Goal: Information Seeking & Learning: Learn about a topic

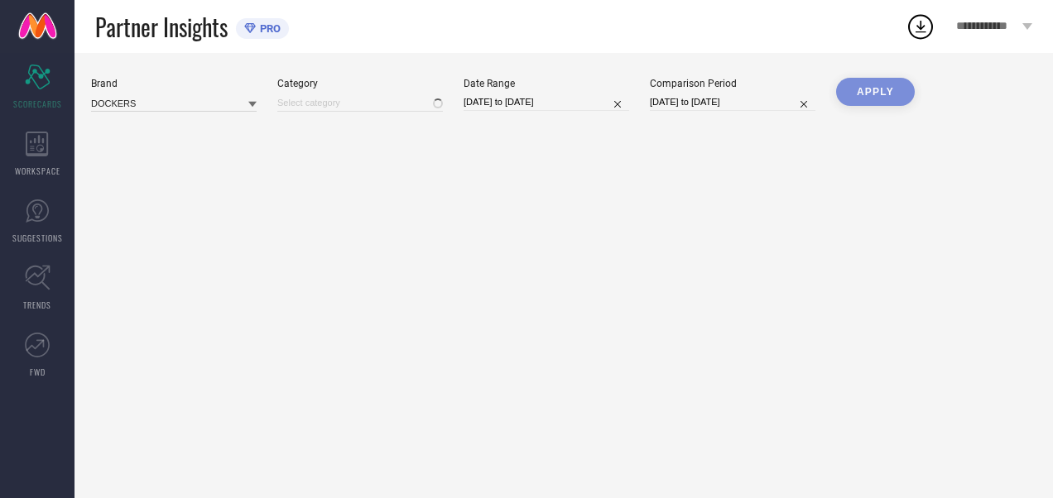
type input "All"
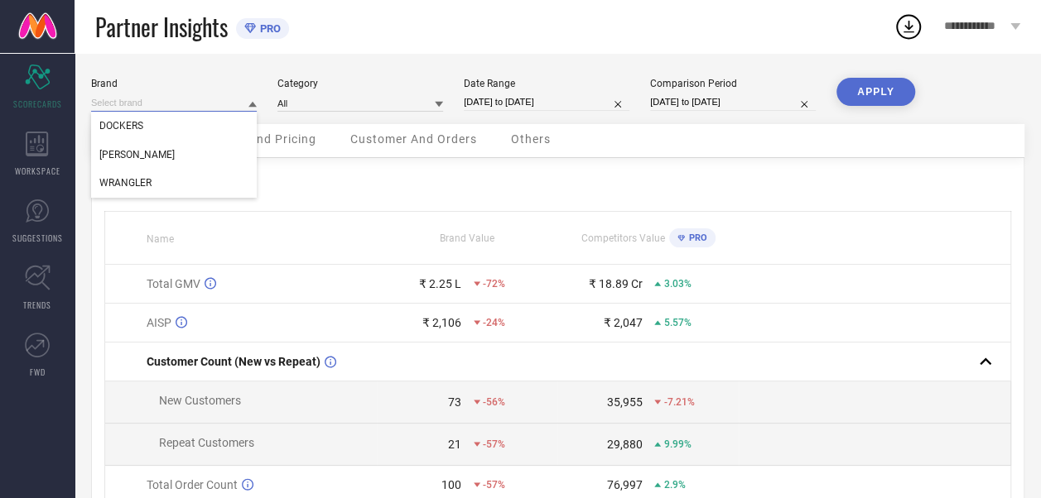
click at [162, 104] on input at bounding box center [174, 102] width 166 height 17
click at [171, 101] on input at bounding box center [174, 102] width 166 height 17
click at [162, 174] on div "WRANGLER" at bounding box center [174, 183] width 166 height 28
type input "All"
click at [780, 34] on div "Partner Insights PRO" at bounding box center [494, 26] width 798 height 53
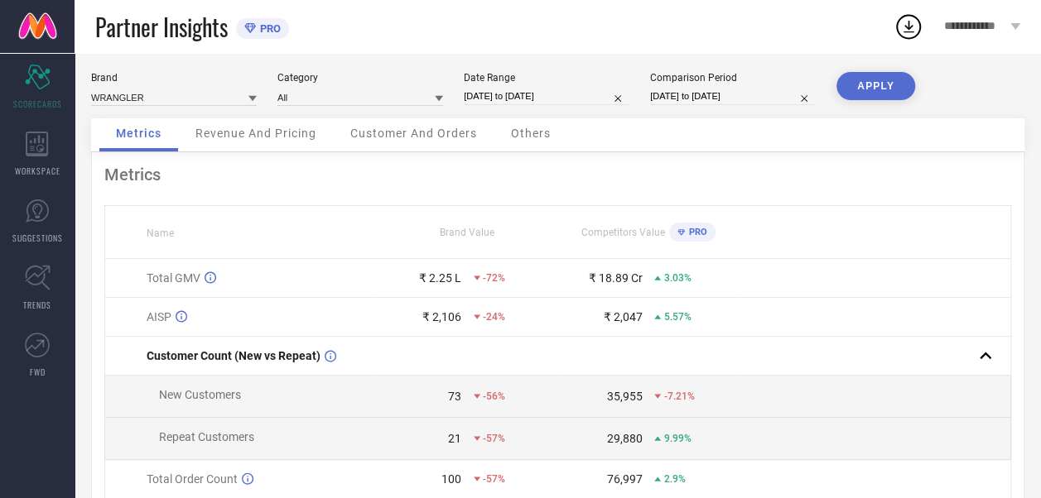
scroll to position [2, 0]
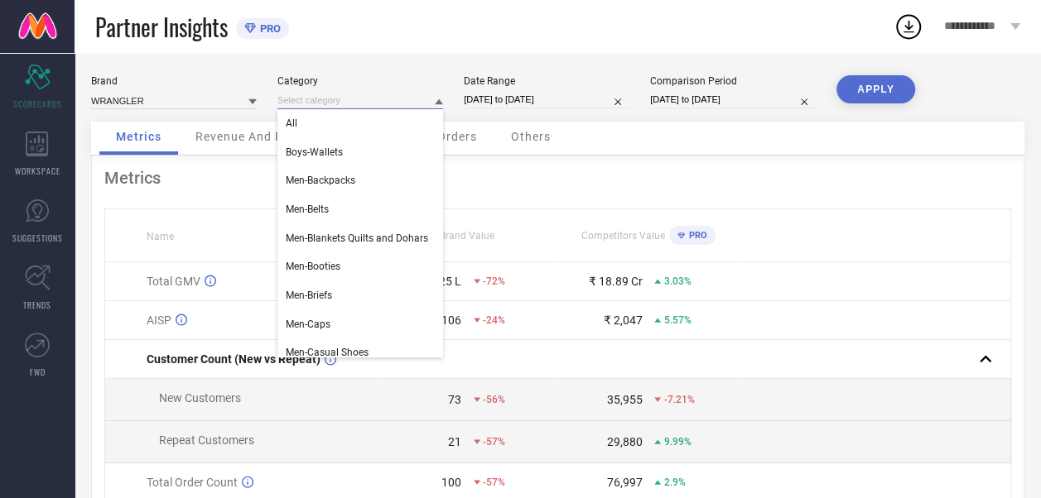
click at [376, 98] on input at bounding box center [360, 100] width 166 height 17
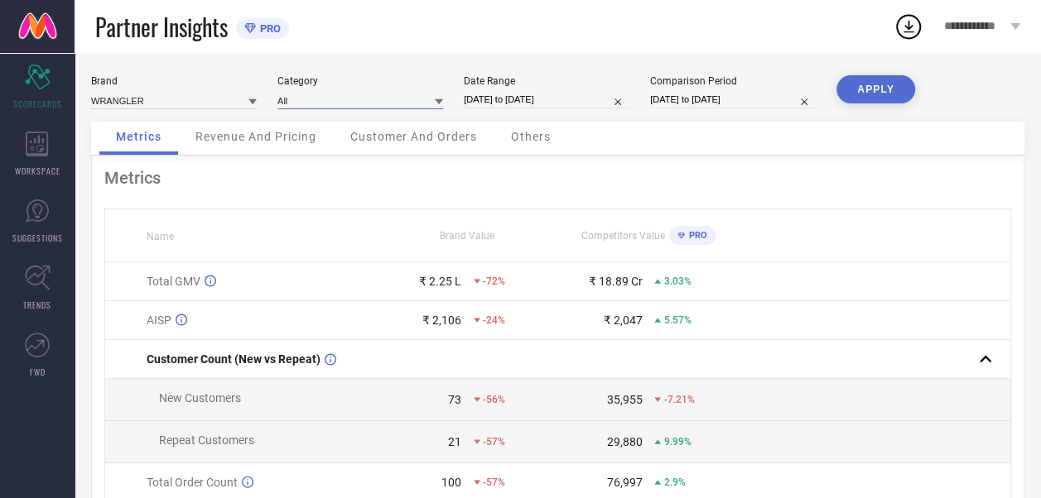
click at [376, 98] on input at bounding box center [360, 100] width 166 height 17
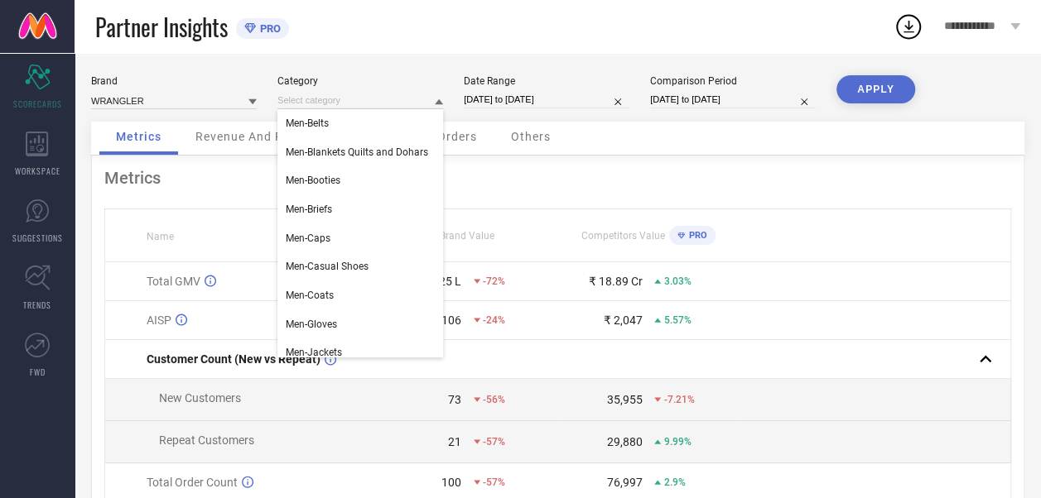
scroll to position [0, 0]
click at [406, 80] on div "Category" at bounding box center [360, 81] width 166 height 12
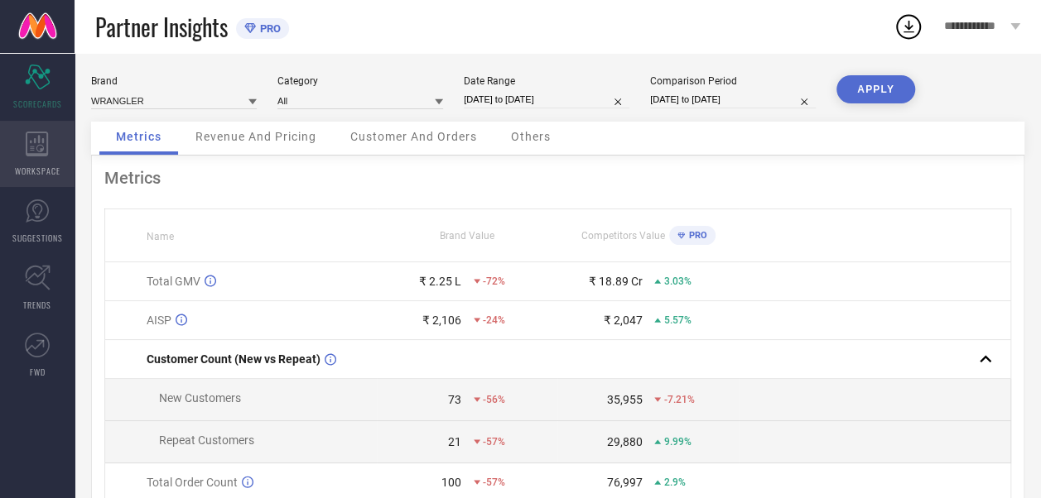
click at [33, 159] on div "WORKSPACE" at bounding box center [37, 154] width 75 height 66
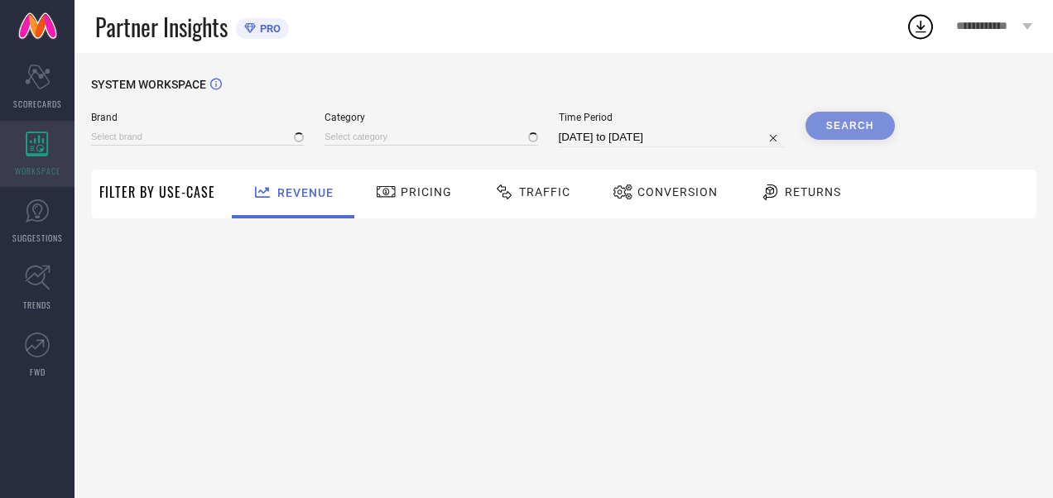
type input "DOCKERS"
type input "All"
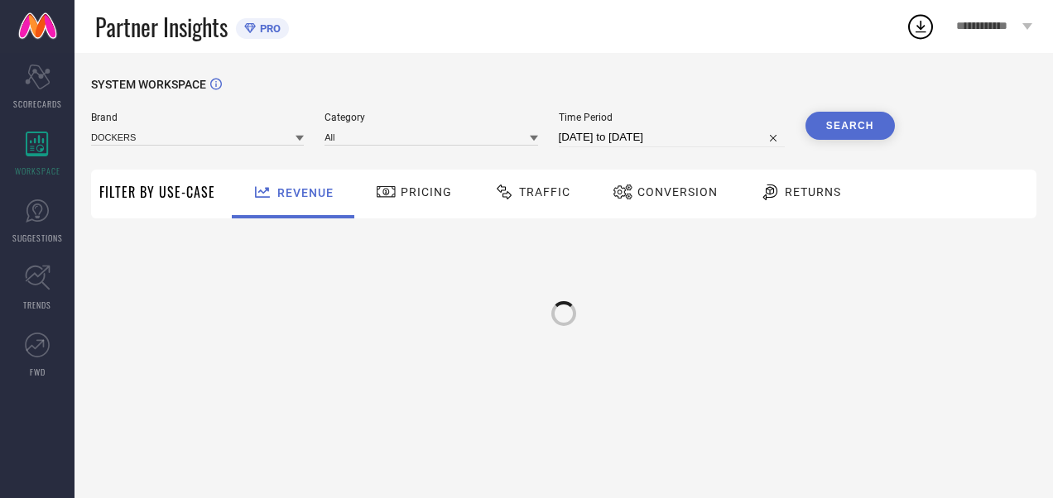
click at [827, 197] on span "Returns" at bounding box center [813, 191] width 56 height 13
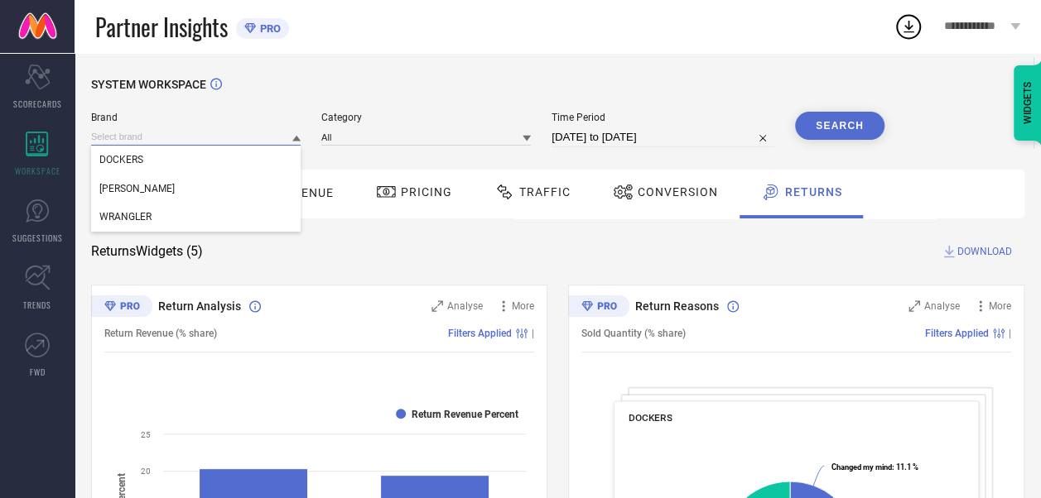
click at [139, 134] on input at bounding box center [195, 136] width 209 height 17
click at [160, 219] on div "WRANGLER" at bounding box center [195, 217] width 209 height 28
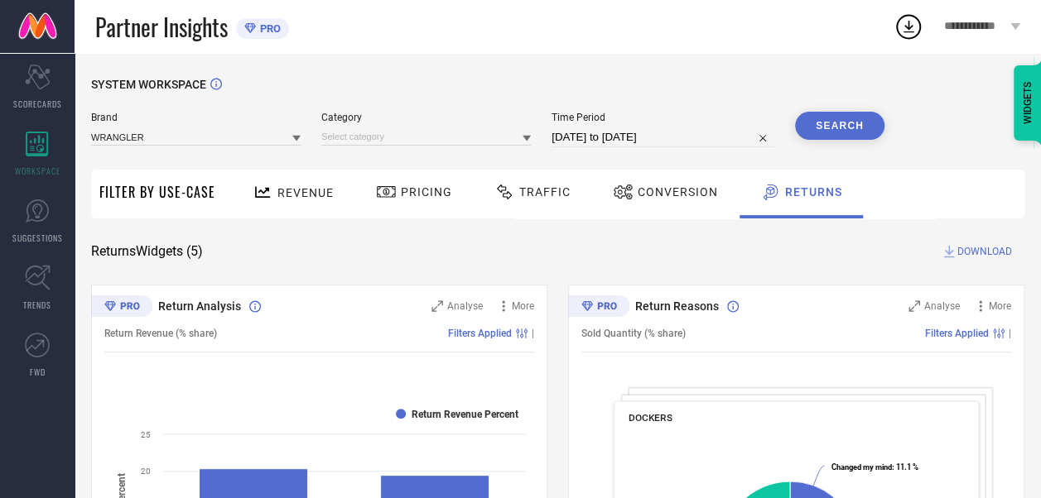
click at [825, 118] on button "Search" at bounding box center [839, 126] width 89 height 28
click at [833, 127] on div "Search" at bounding box center [839, 126] width 89 height 28
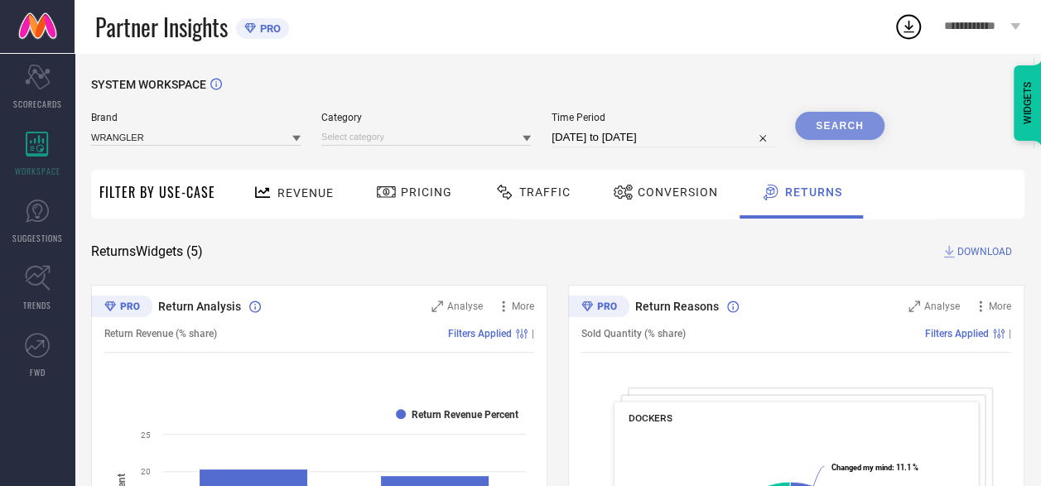
select select "6"
select select "2025"
select select "7"
select select "2025"
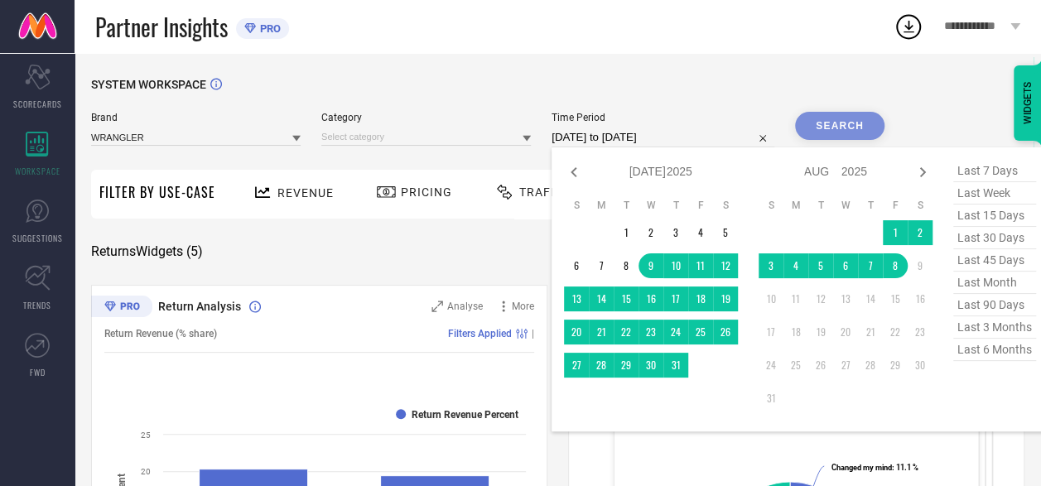
click at [690, 137] on input "[DATE] to [DATE]" at bounding box center [662, 137] width 223 height 20
click at [580, 174] on icon at bounding box center [574, 172] width 20 height 20
select select "5"
select select "2025"
select select "6"
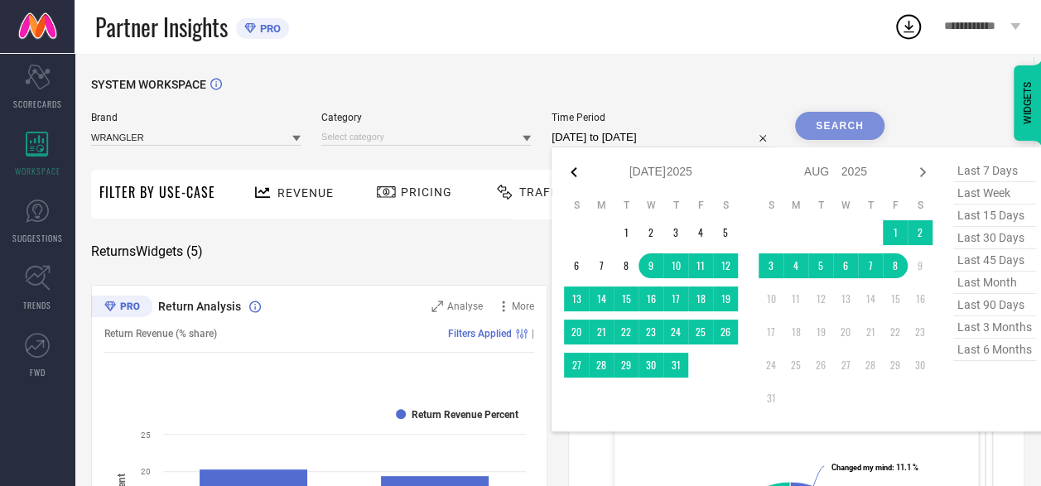
select select "2025"
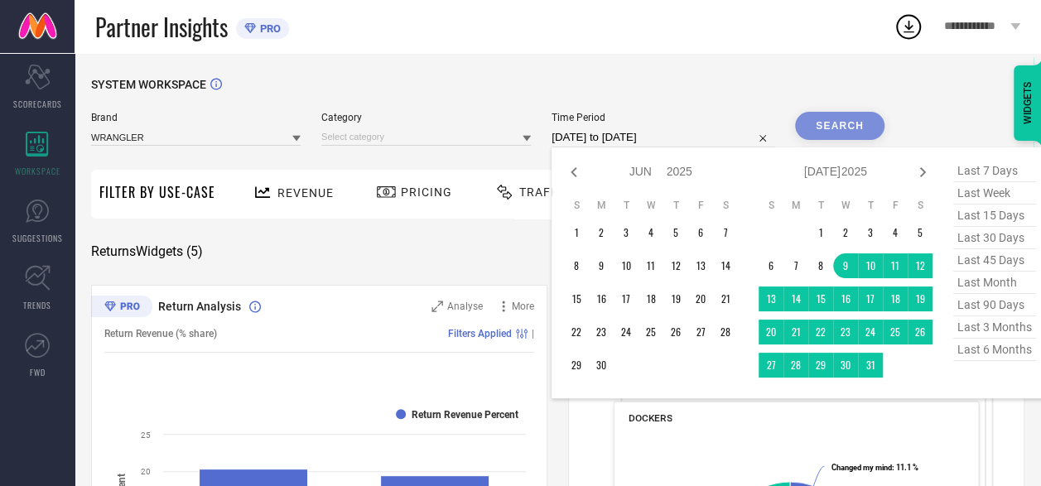
click at [580, 174] on icon at bounding box center [574, 172] width 20 height 20
select select "4"
select select "2025"
select select "5"
select select "2025"
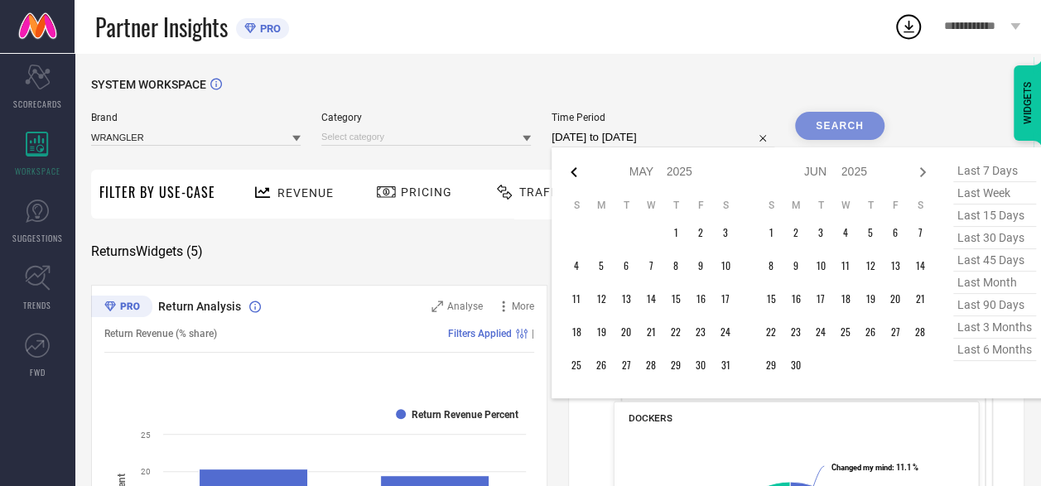
click at [573, 177] on icon at bounding box center [574, 172] width 20 height 20
select select "3"
select select "2025"
select select "4"
select select "2025"
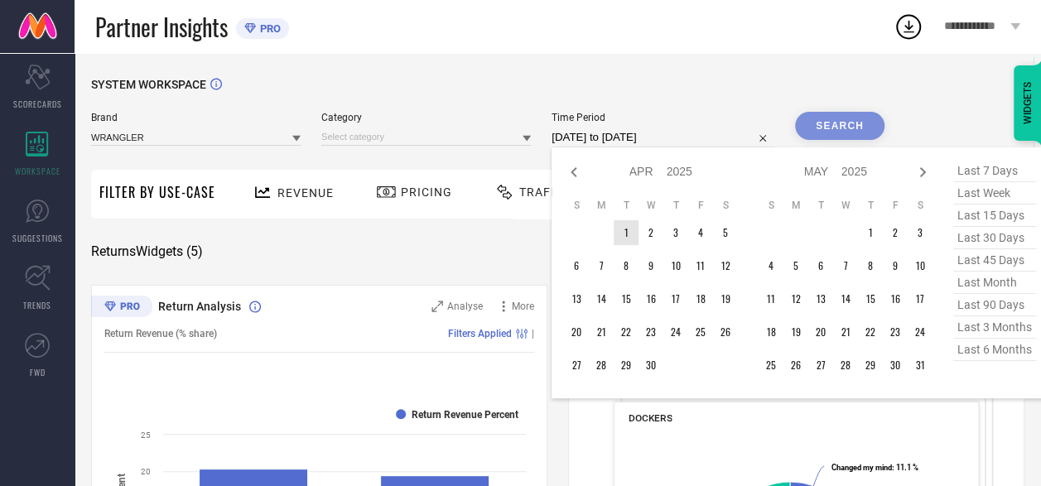
type input "After [DATE]"
click at [624, 230] on td "1" at bounding box center [625, 232] width 25 height 25
click at [923, 174] on icon at bounding box center [922, 172] width 20 height 20
select select "4"
select select "2025"
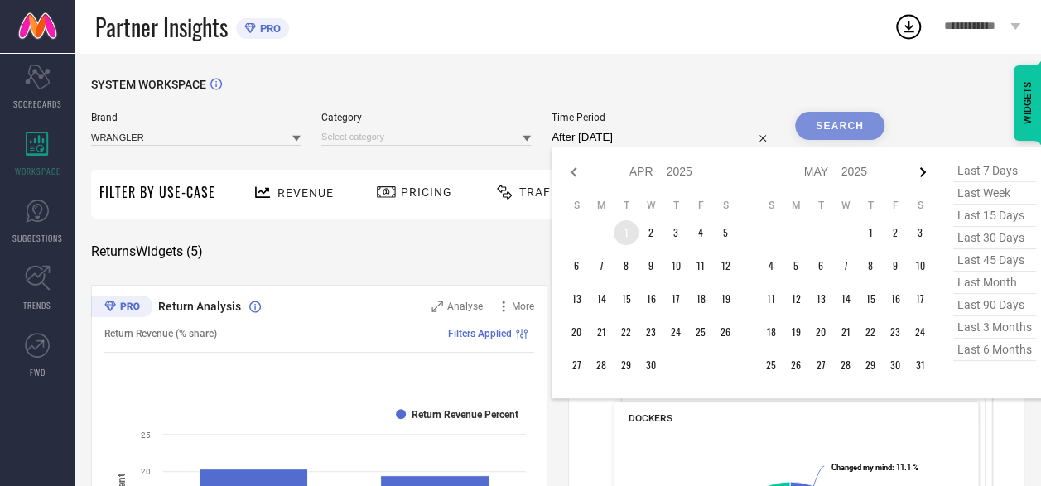
select select "5"
select select "2025"
click at [923, 174] on icon at bounding box center [922, 172] width 20 height 20
select select "5"
select select "2025"
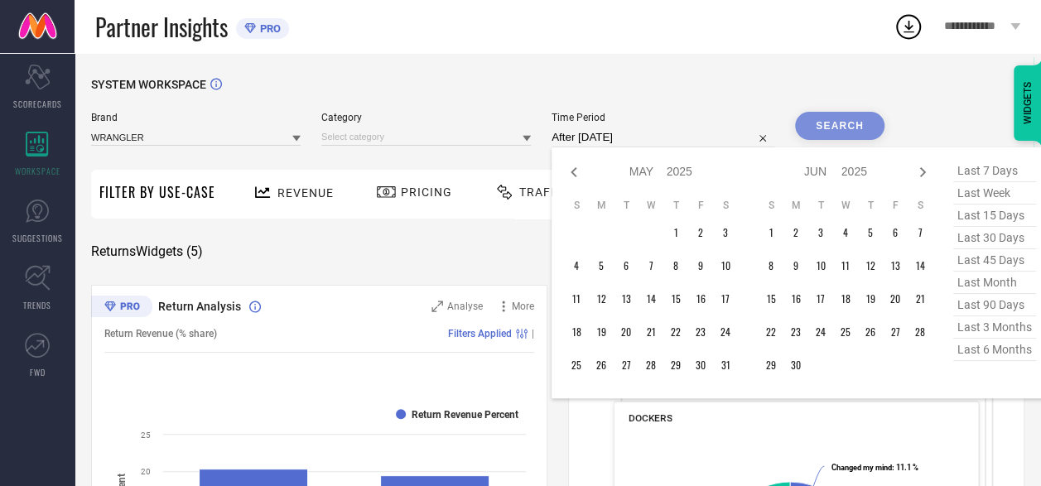
select select "6"
select select "2025"
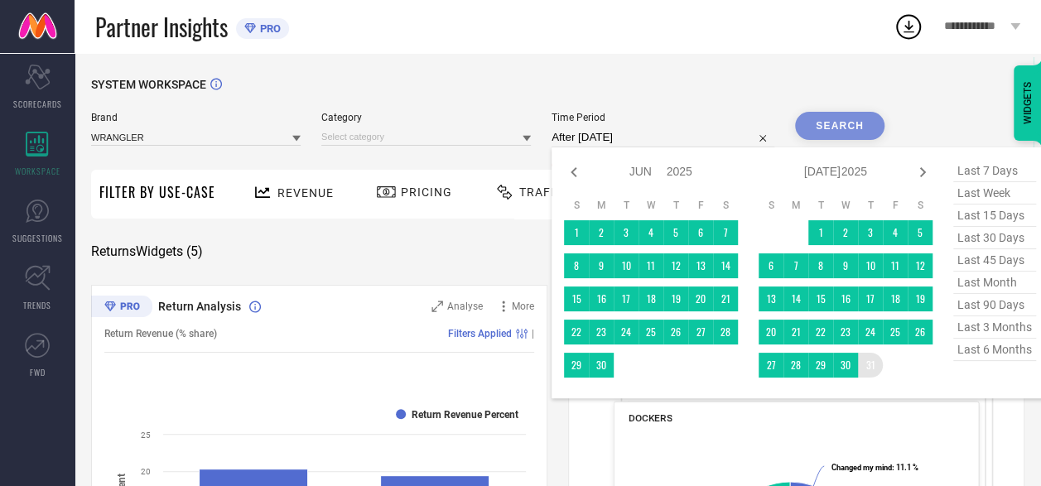
type input "[DATE] to [DATE]"
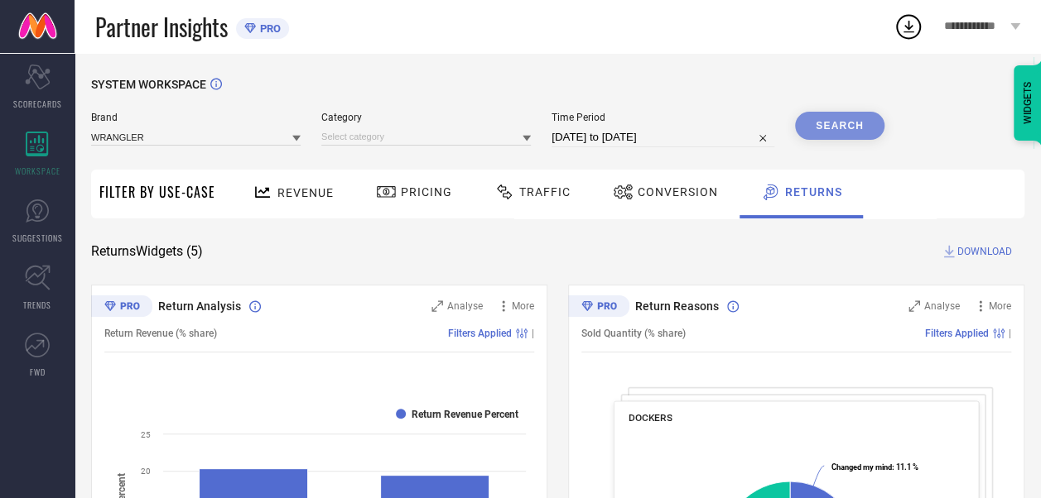
click at [844, 116] on div "Search" at bounding box center [839, 126] width 89 height 28
click at [844, 124] on div "Search" at bounding box center [839, 126] width 89 height 28
click at [489, 127] on div "Category" at bounding box center [425, 130] width 209 height 36
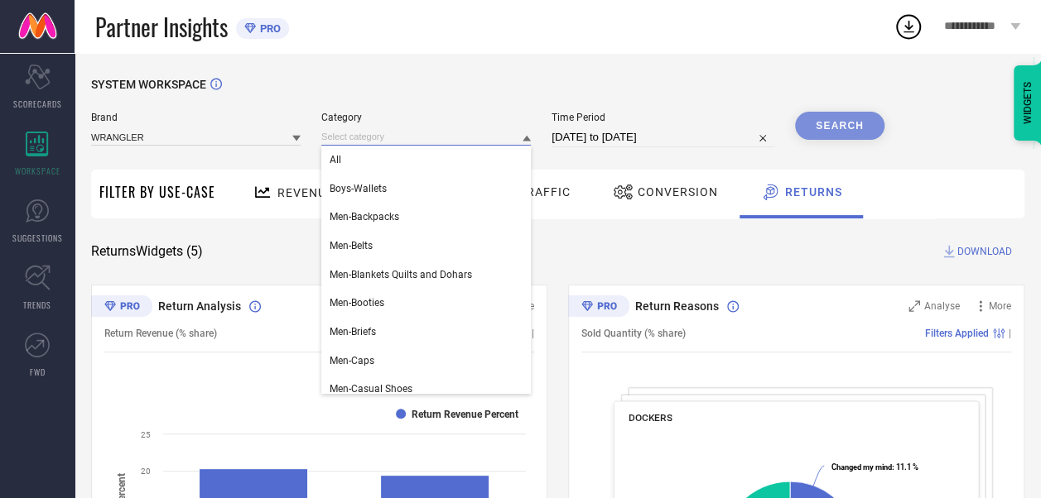
click at [373, 140] on input at bounding box center [425, 136] width 209 height 17
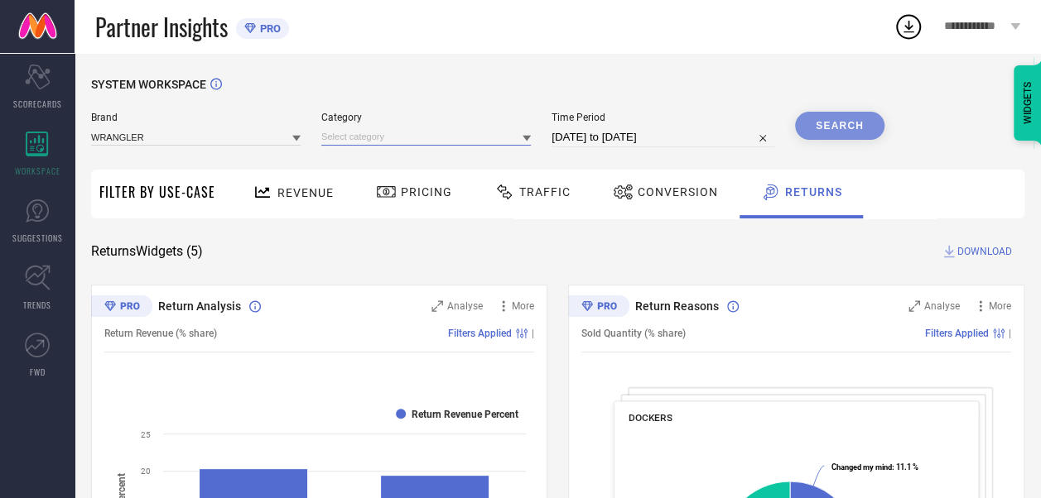
click at [373, 140] on input at bounding box center [425, 136] width 209 height 17
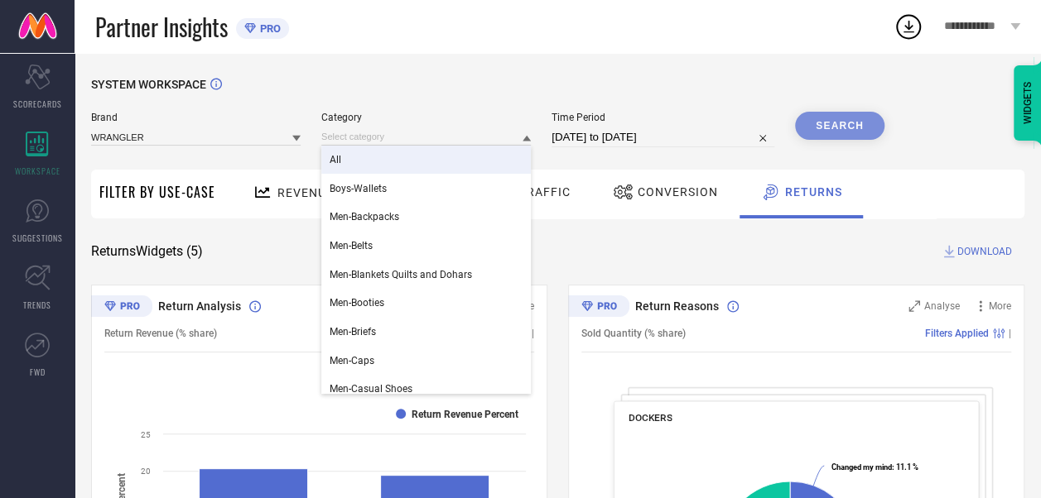
click at [372, 152] on div "All" at bounding box center [425, 160] width 209 height 28
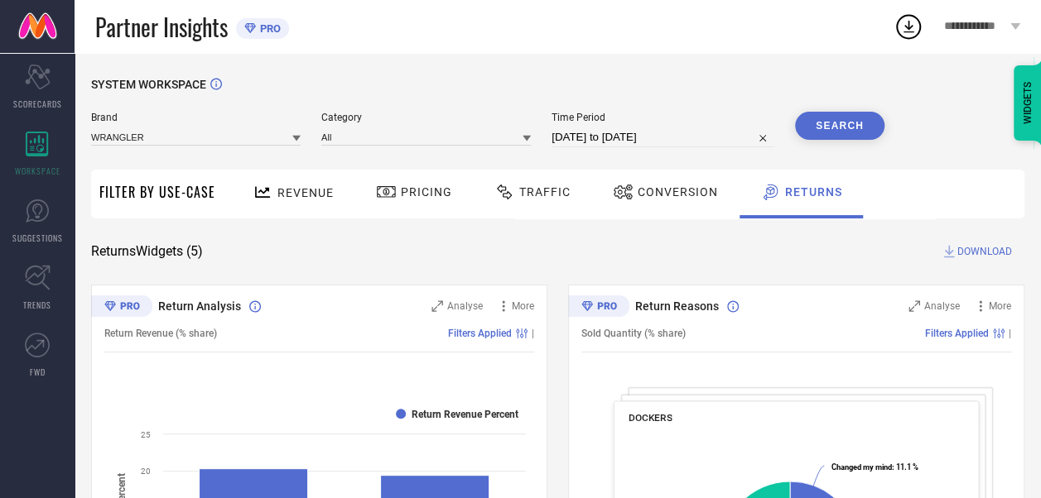
click at [866, 123] on button "Search" at bounding box center [839, 126] width 89 height 28
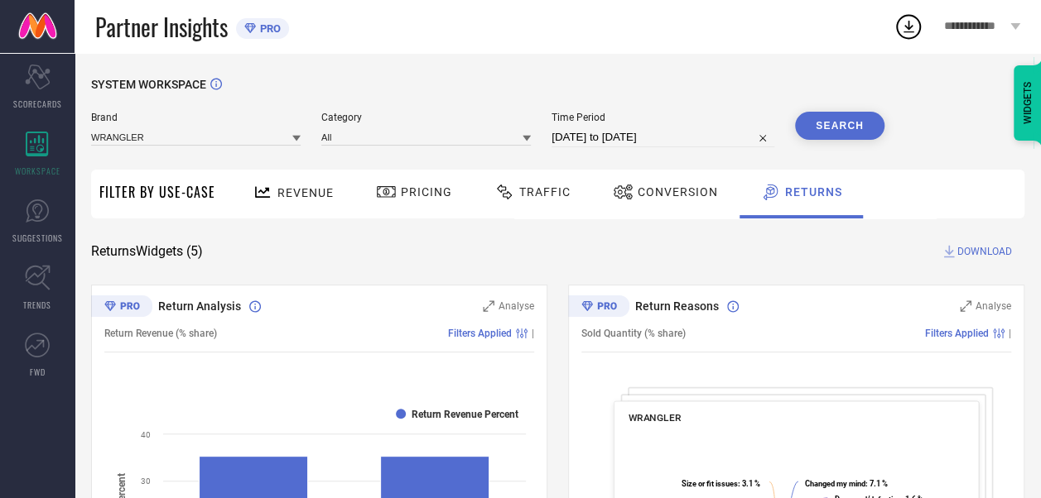
click at [455, 83] on div "SYSTEM WORKSPACE" at bounding box center [557, 95] width 933 height 34
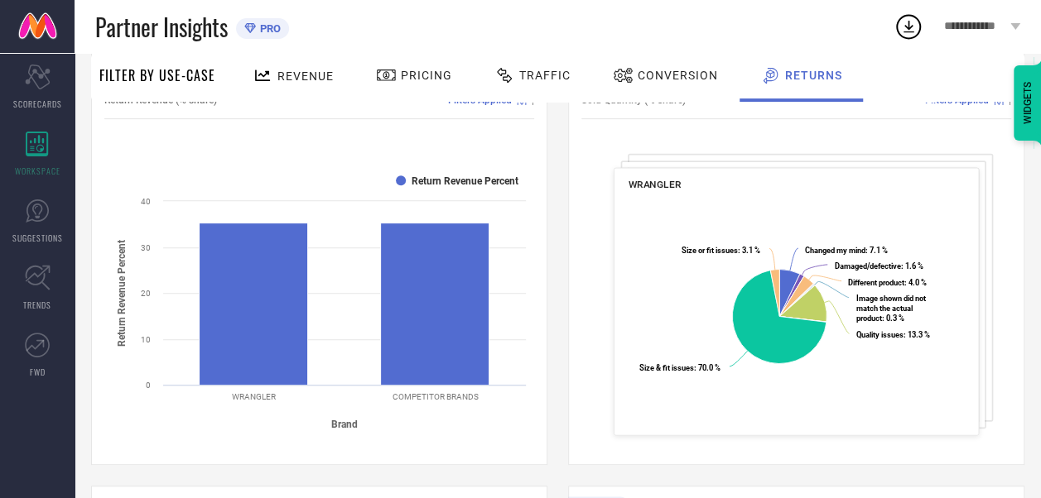
scroll to position [238, 0]
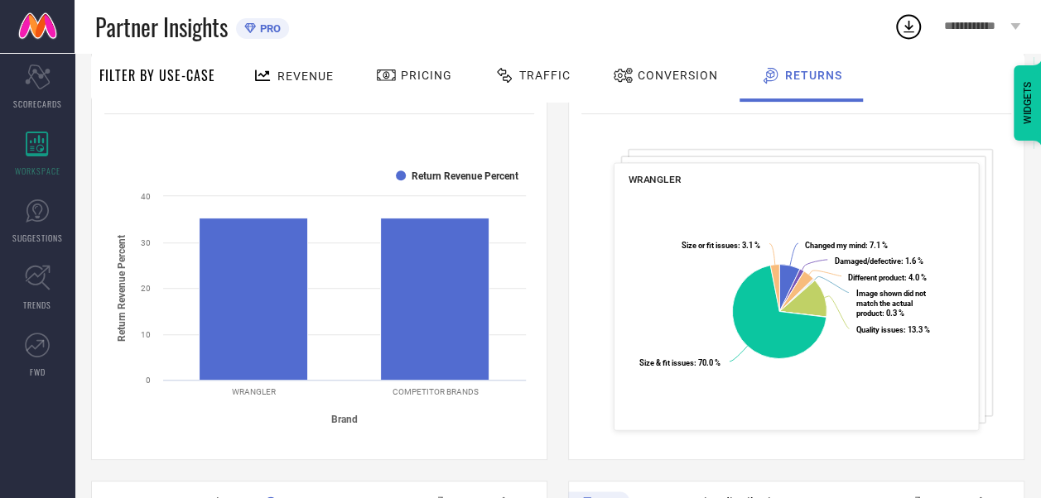
click at [730, 215] on rect at bounding box center [796, 309] width 336 height 239
drag, startPoint x: 730, startPoint y: 215, endPoint x: 325, endPoint y: 194, distance: 406.2
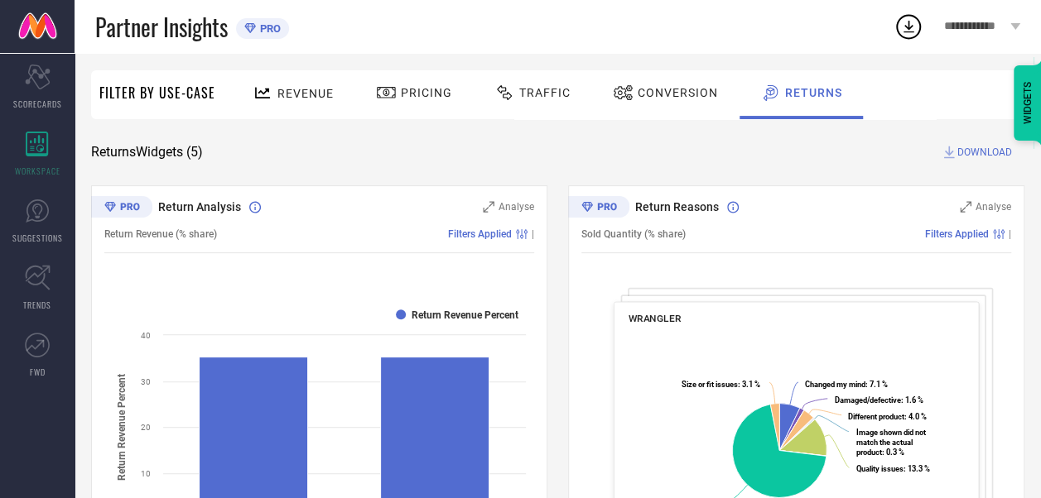
scroll to position [96, 0]
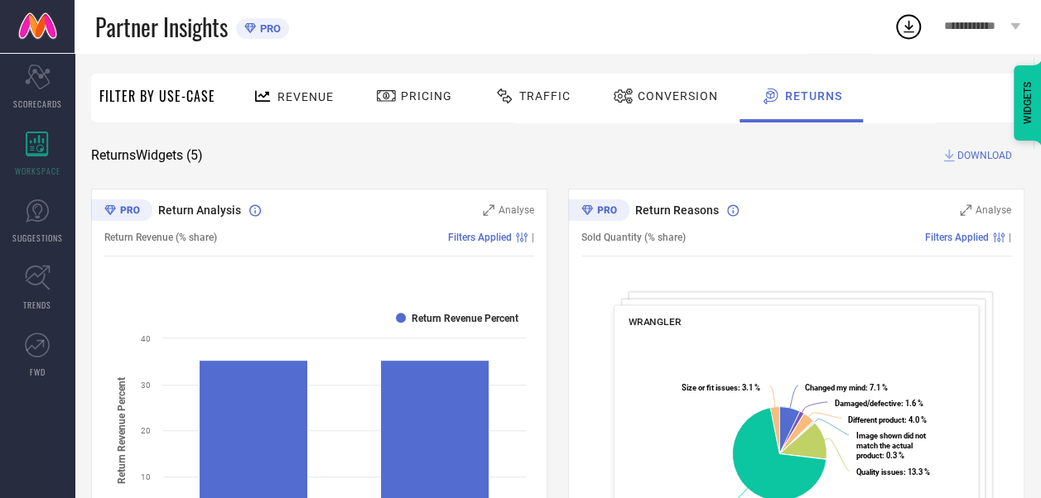
click at [967, 152] on span "DOWNLOAD" at bounding box center [984, 155] width 55 height 17
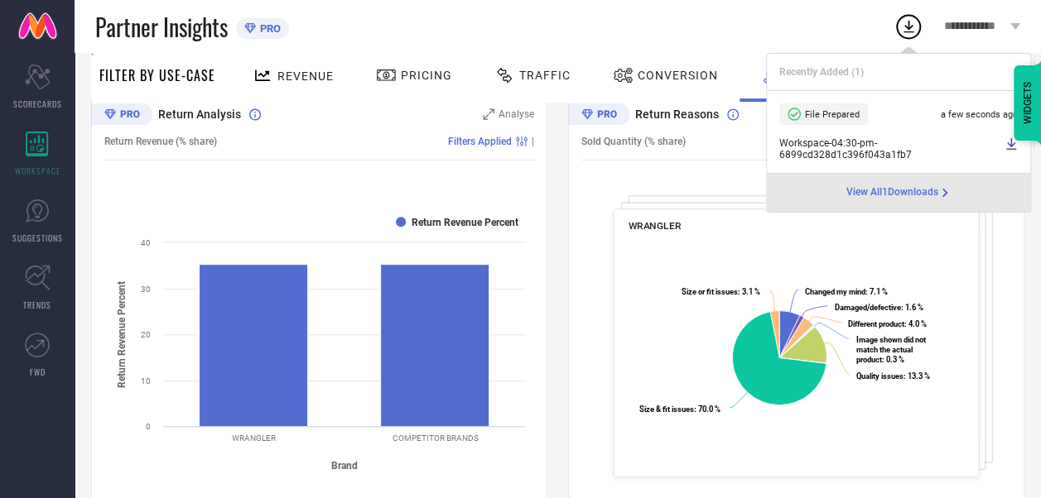
scroll to position [195, 0]
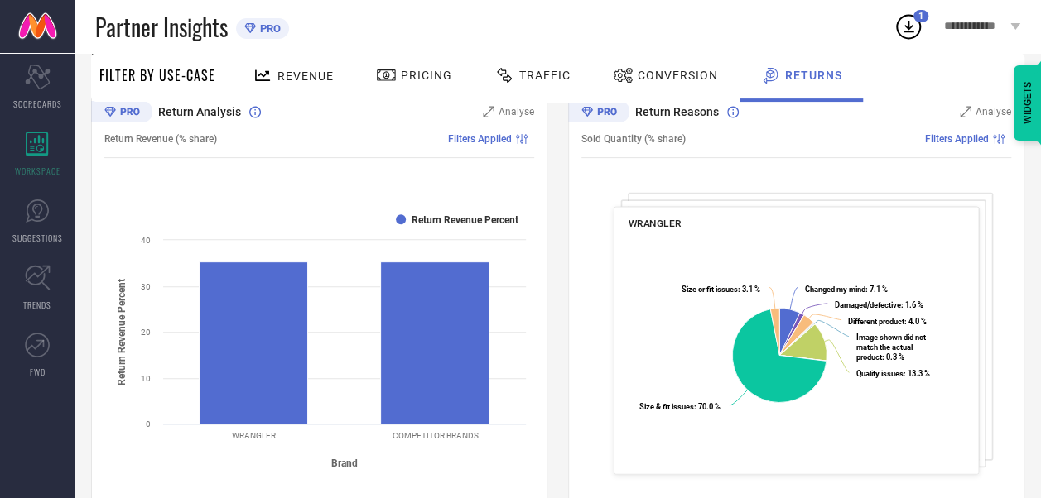
click at [1011, 245] on div "Return Reasons Analyse Sold Quantity (% share) Filters Applied | WRANGLER Creat…" at bounding box center [796, 297] width 456 height 414
drag, startPoint x: 709, startPoint y: 234, endPoint x: 732, endPoint y: 239, distance: 23.7
click at [732, 239] on rect at bounding box center [796, 352] width 336 height 239
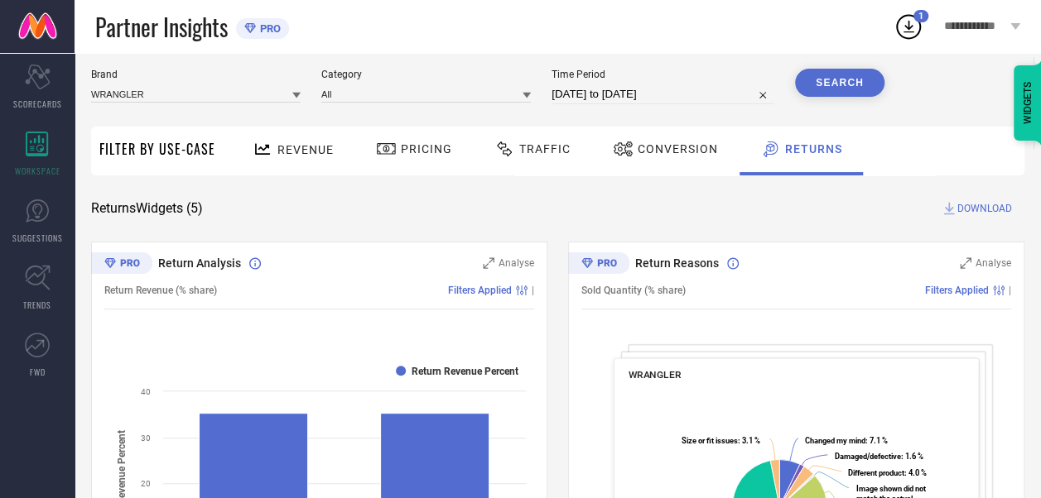
scroll to position [0, 0]
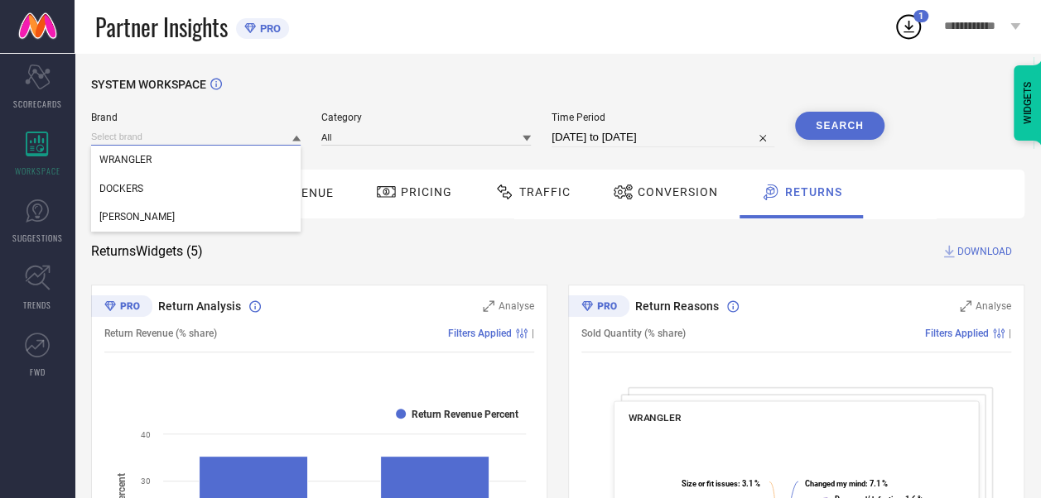
click at [145, 136] on input at bounding box center [195, 136] width 209 height 17
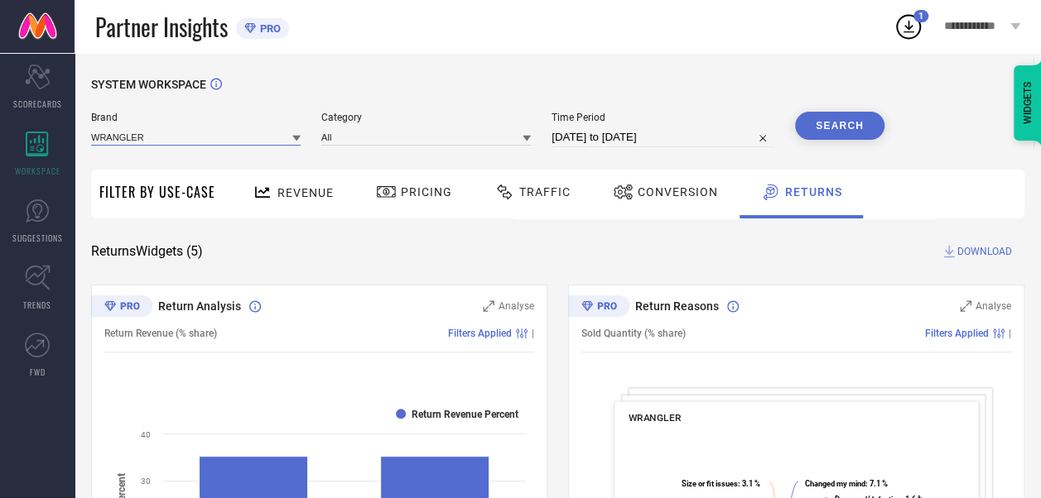
click at [145, 136] on input at bounding box center [195, 136] width 209 height 17
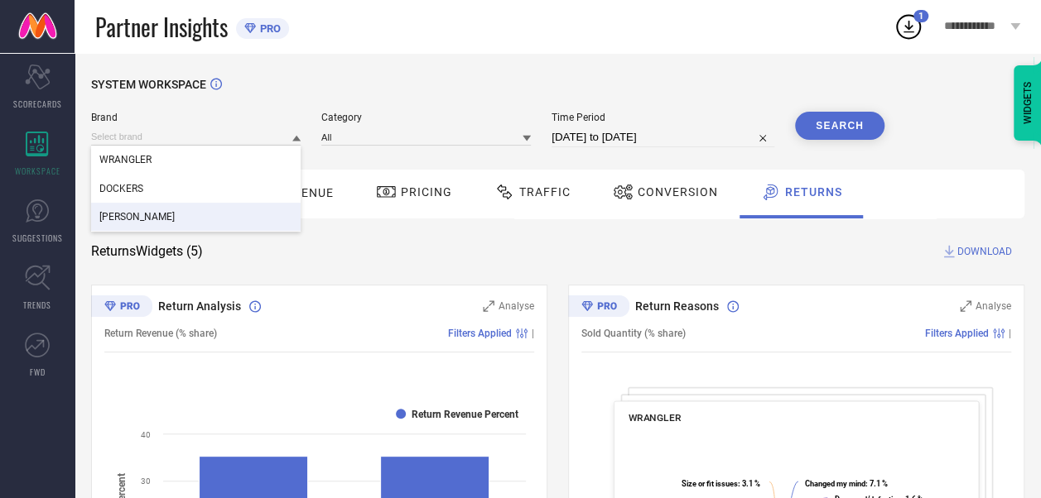
click at [154, 214] on div "[PERSON_NAME]" at bounding box center [195, 217] width 209 height 28
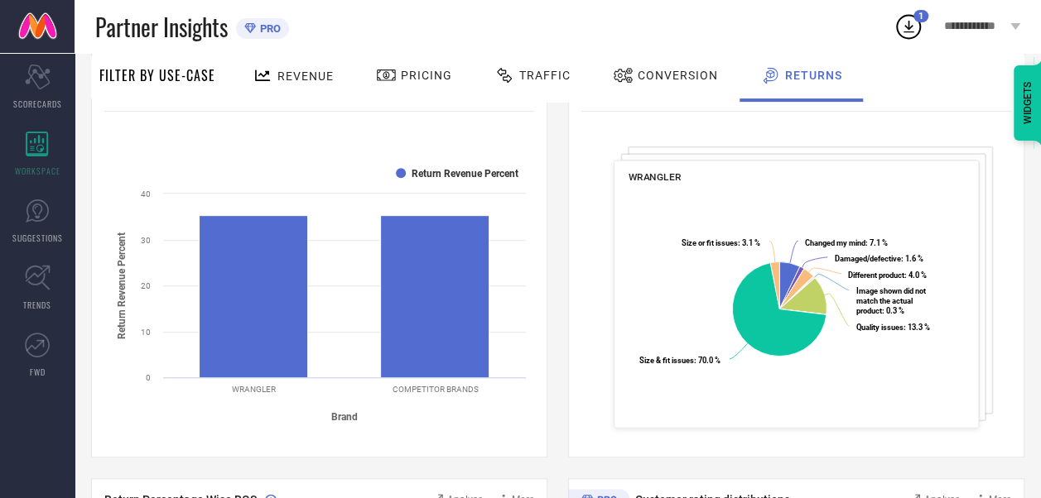
scroll to position [243, 0]
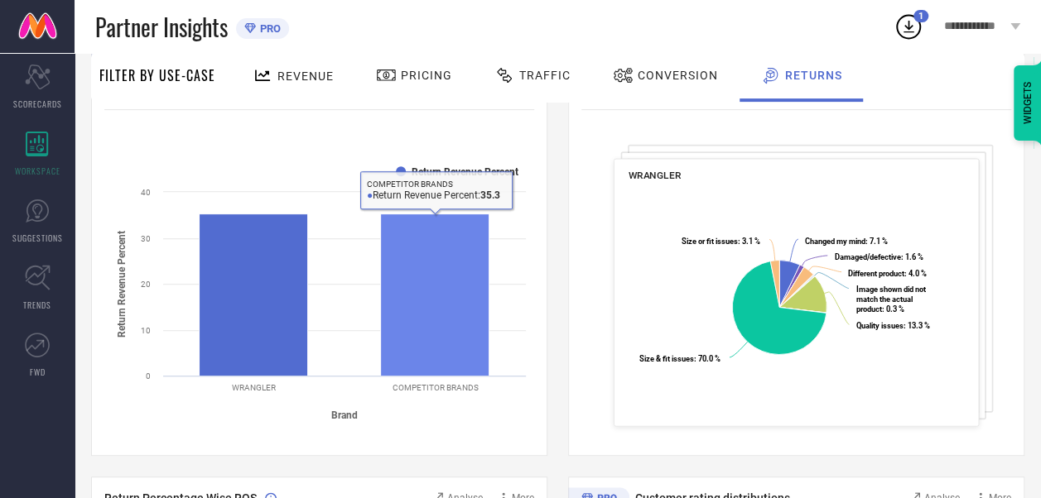
click at [422, 277] on rect at bounding box center [435, 295] width 108 height 162
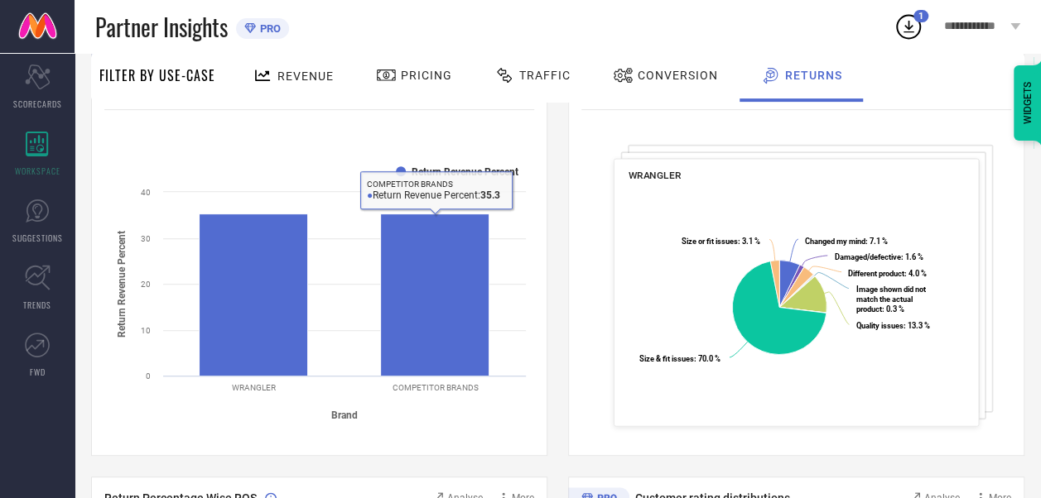
click at [418, 191] on icon at bounding box center [344, 191] width 363 height 0
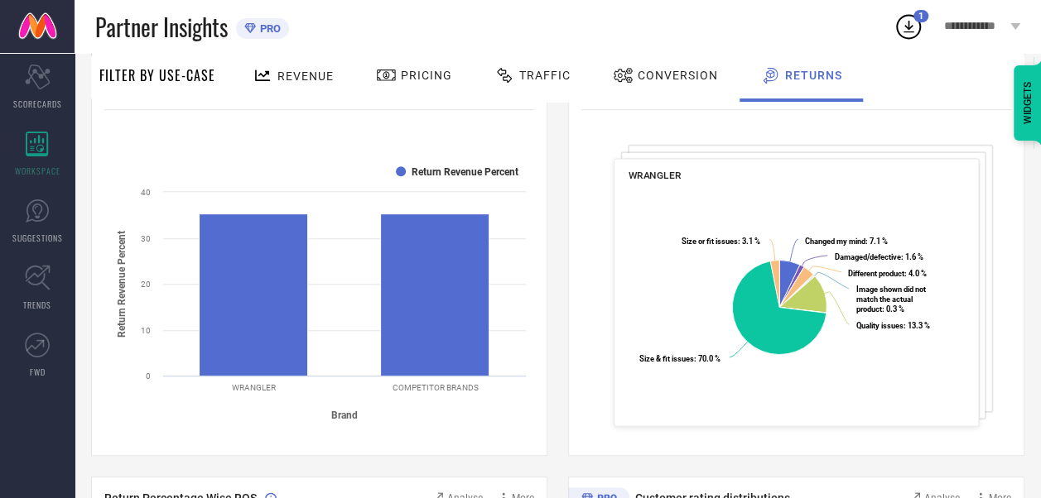
scroll to position [0, 0]
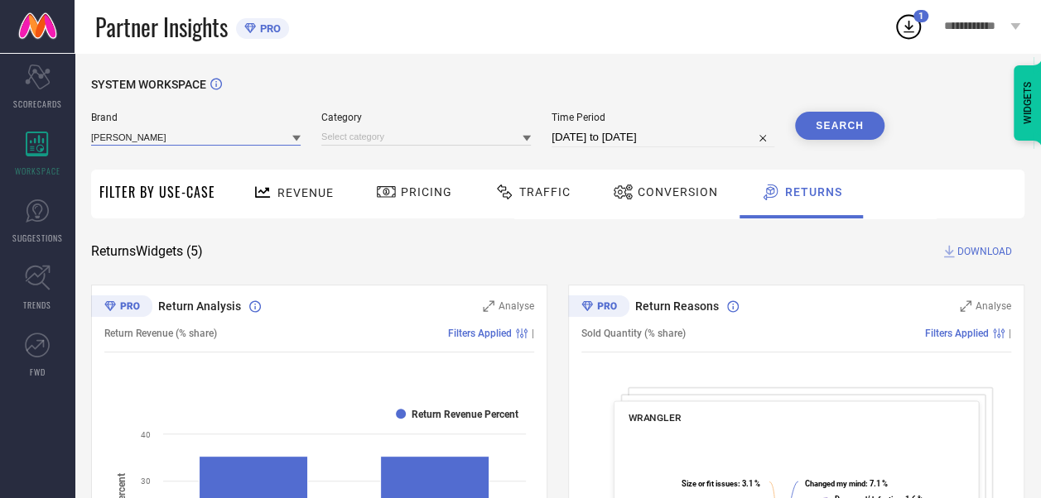
click at [195, 140] on input at bounding box center [195, 136] width 209 height 17
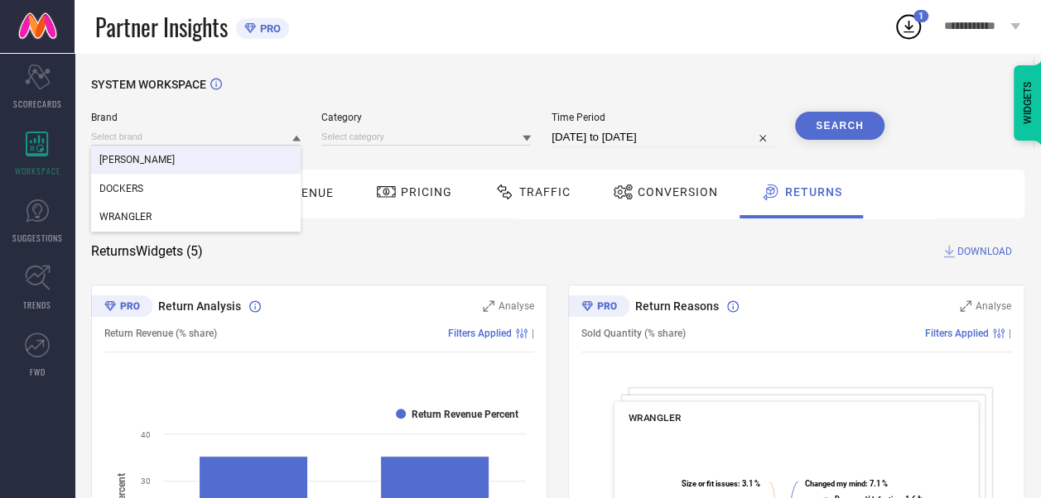
click at [844, 117] on button "Search" at bounding box center [839, 126] width 89 height 28
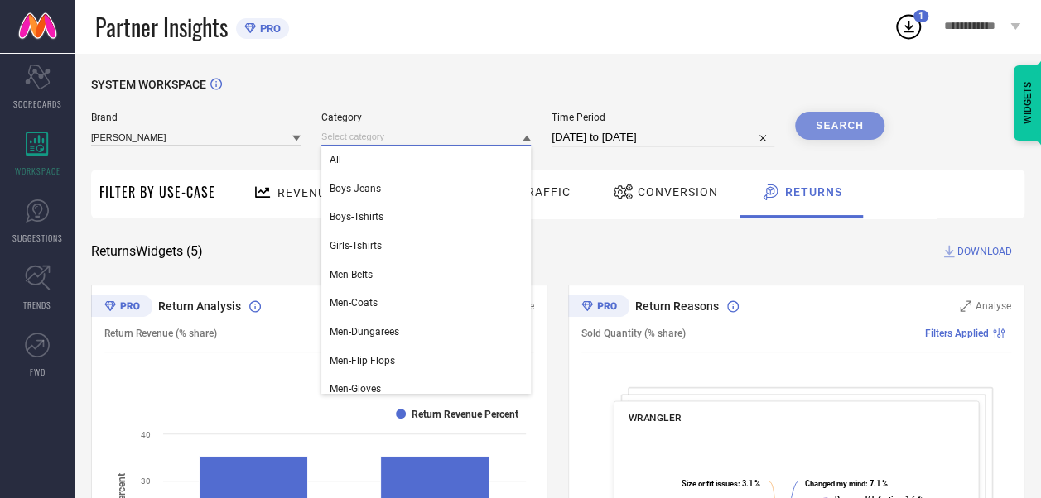
click at [402, 136] on input at bounding box center [425, 136] width 209 height 17
click at [383, 166] on div "All" at bounding box center [425, 160] width 209 height 28
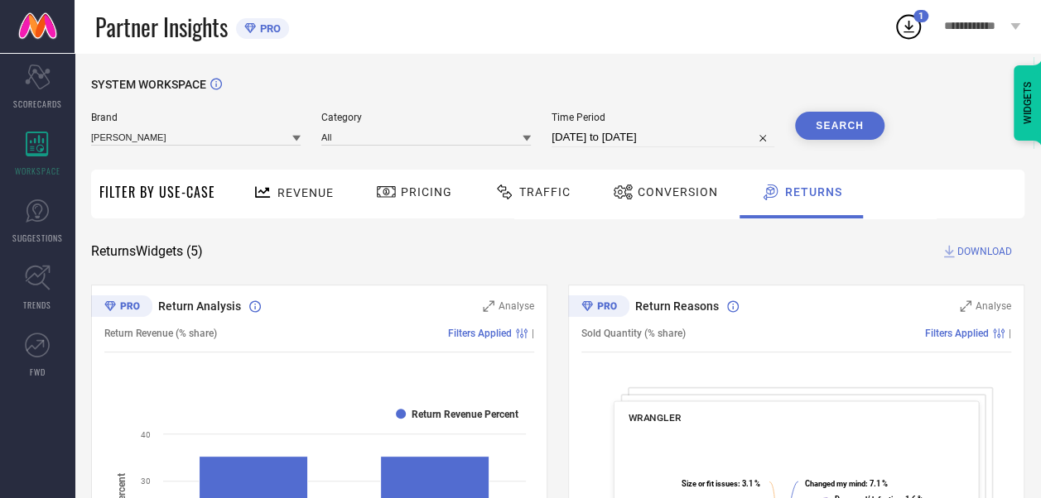
click at [819, 123] on button "Search" at bounding box center [839, 126] width 89 height 28
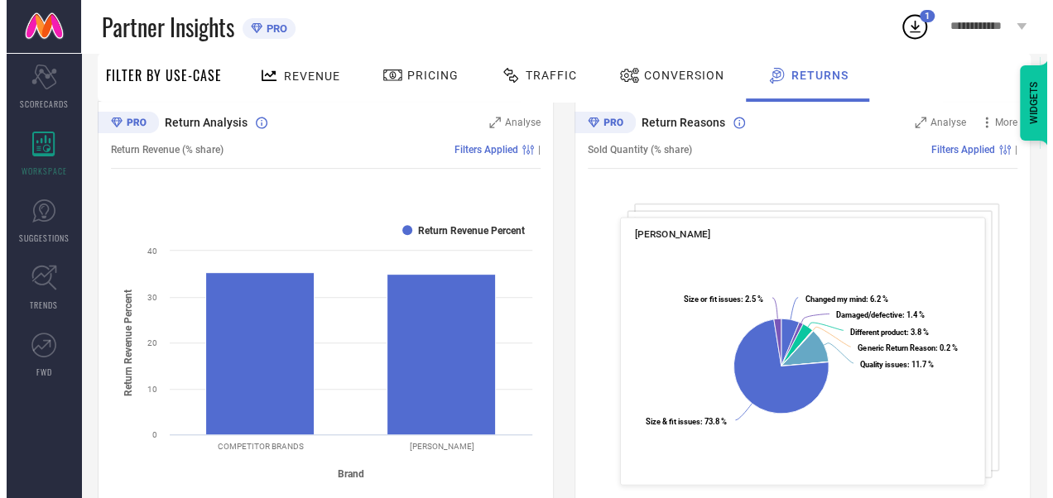
scroll to position [183, 0]
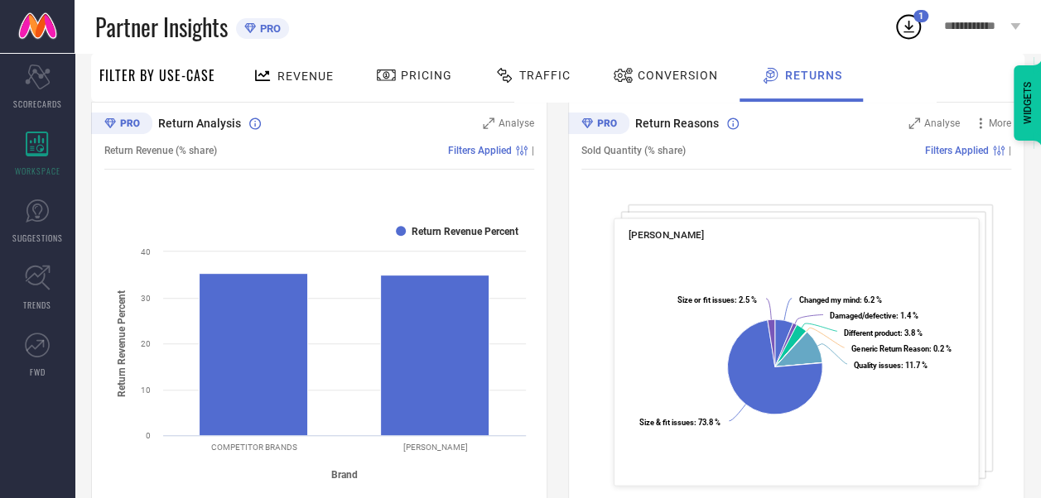
click at [796, 266] on rect at bounding box center [796, 364] width 336 height 239
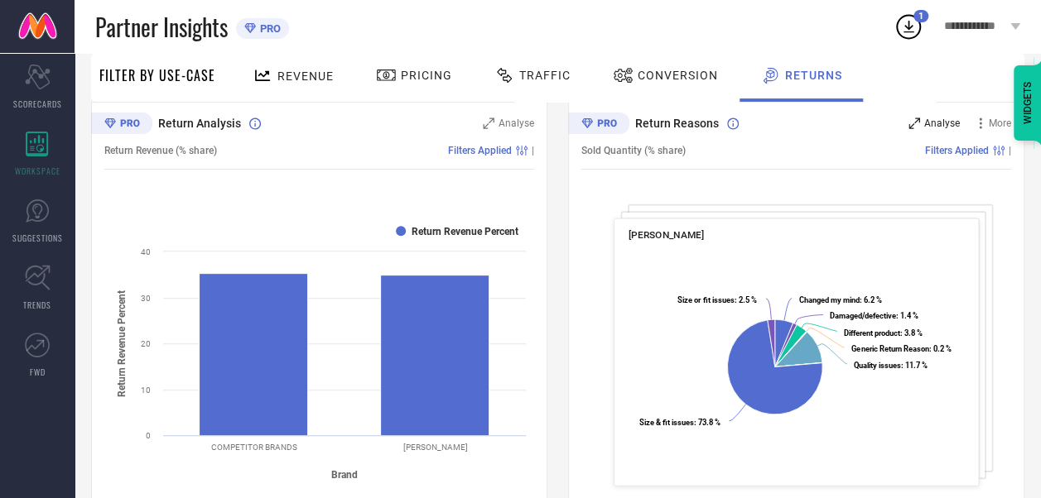
click at [926, 123] on span "Analyse" at bounding box center [942, 124] width 36 height 12
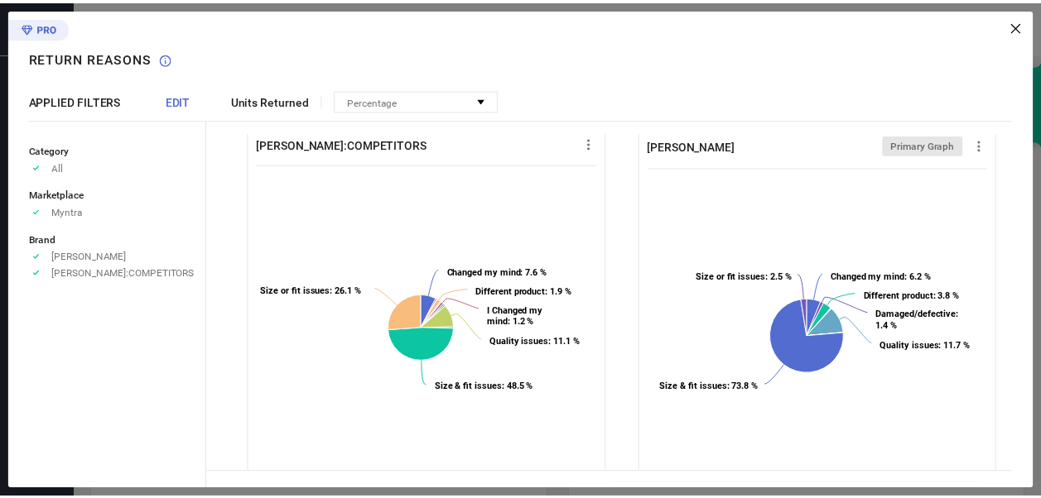
scroll to position [26, 0]
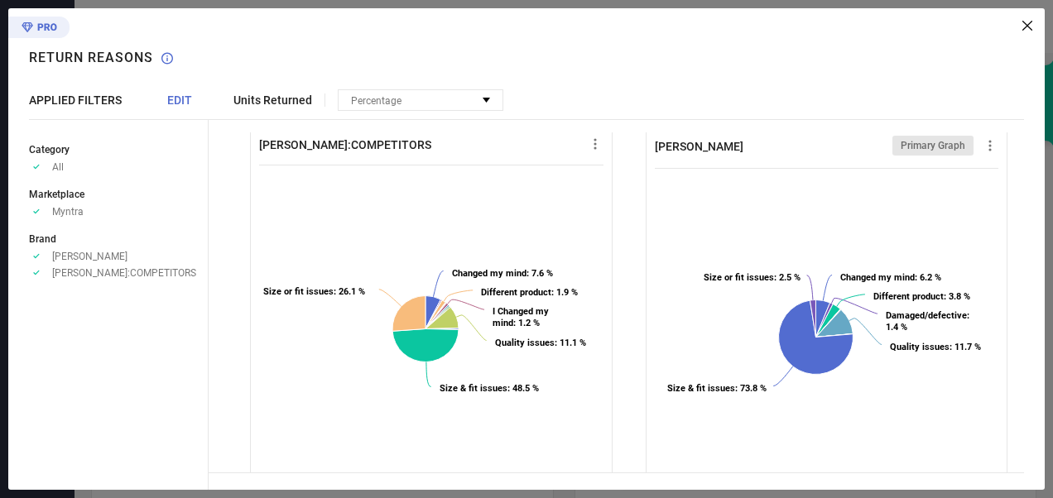
click at [1023, 26] on icon at bounding box center [1027, 26] width 10 height 10
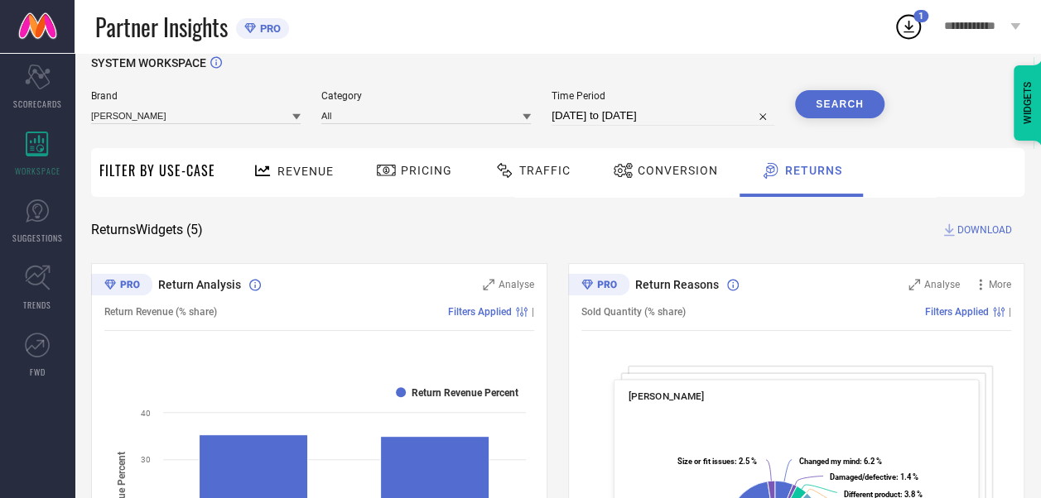
scroll to position [0, 0]
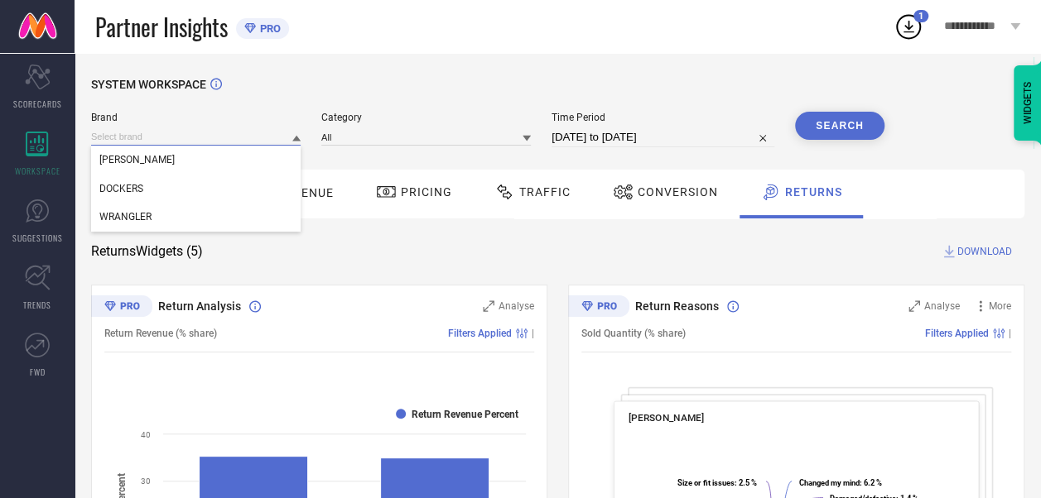
click at [183, 134] on input at bounding box center [195, 136] width 209 height 17
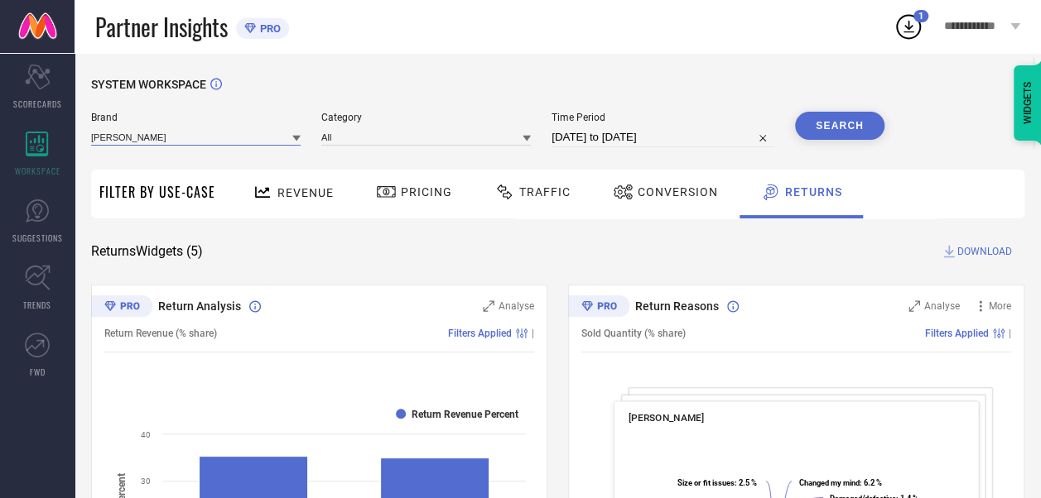
click at [168, 134] on input at bounding box center [195, 136] width 209 height 17
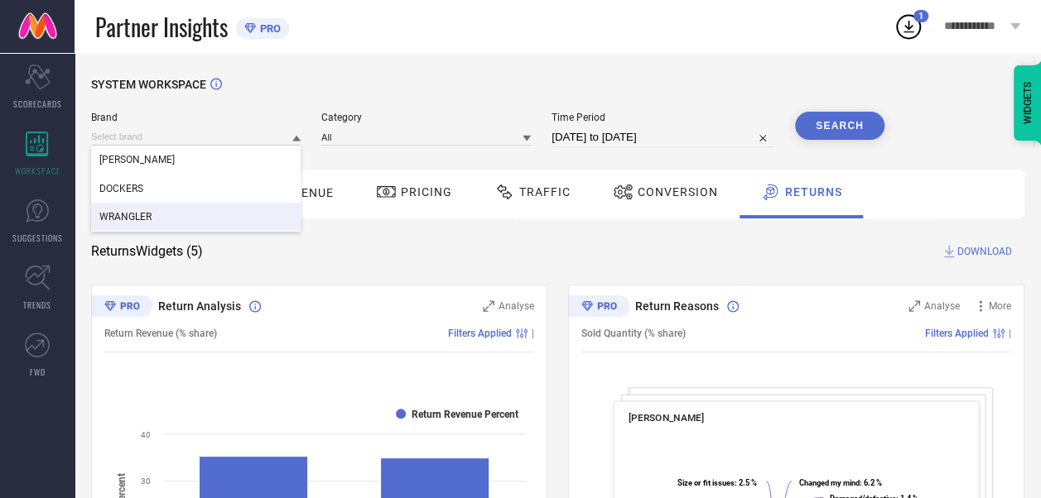
click at [156, 209] on div "WRANGLER" at bounding box center [195, 217] width 209 height 28
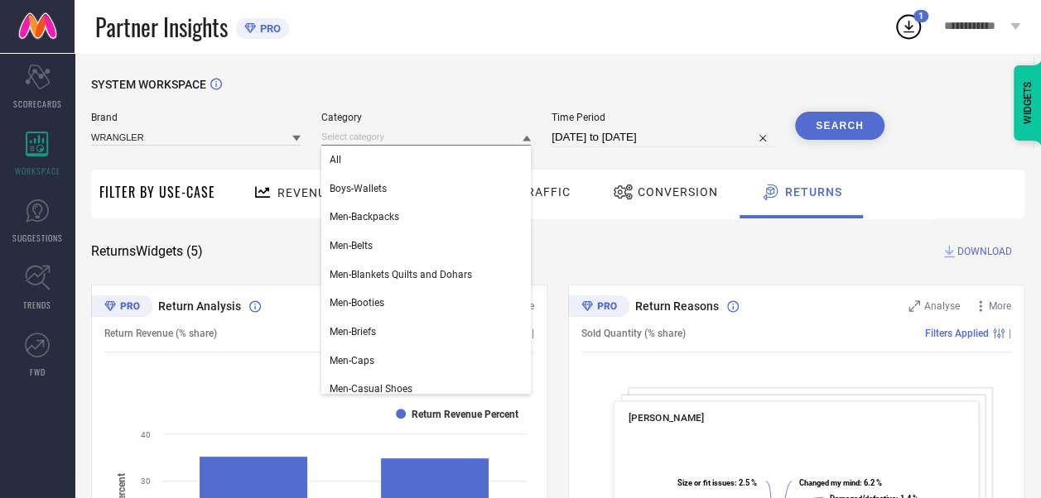
click at [386, 137] on input at bounding box center [425, 136] width 209 height 17
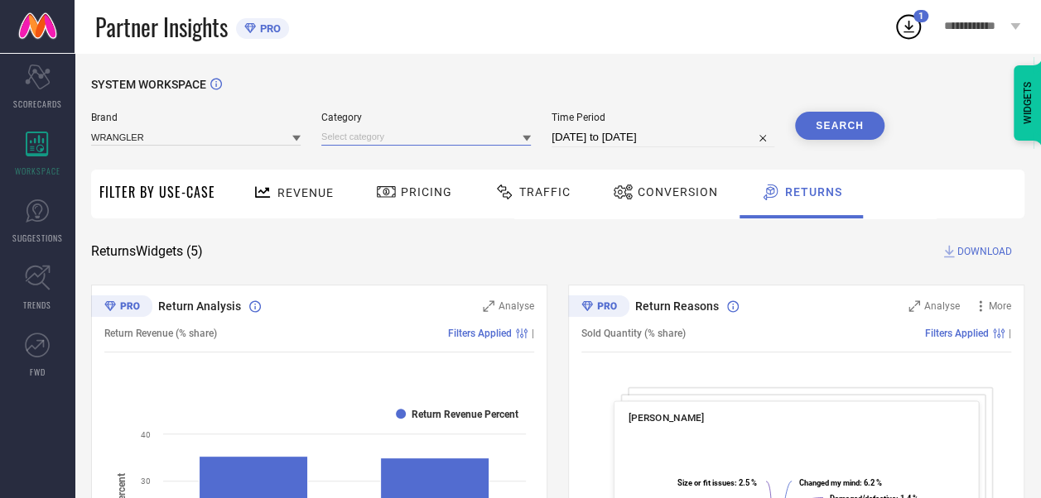
click at [395, 137] on input at bounding box center [425, 136] width 209 height 17
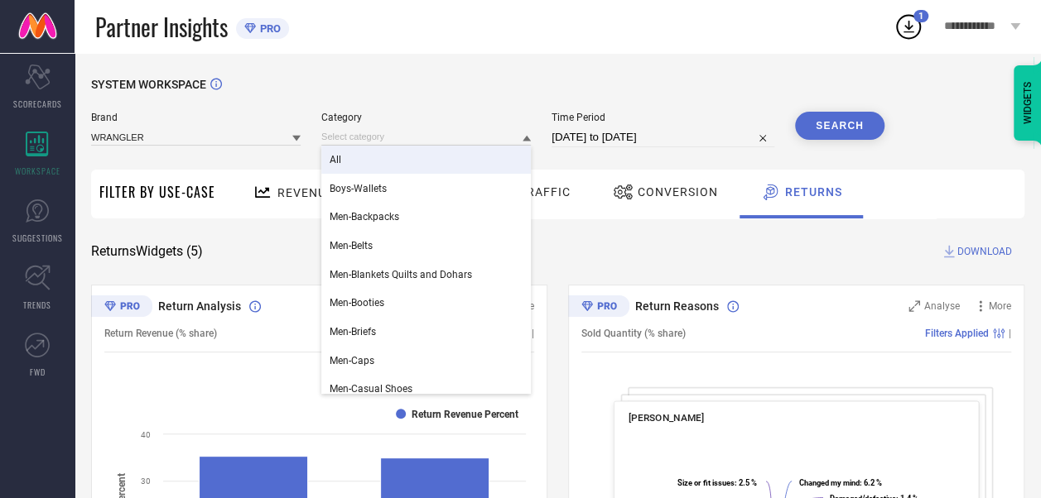
click at [396, 161] on div "All" at bounding box center [425, 160] width 209 height 28
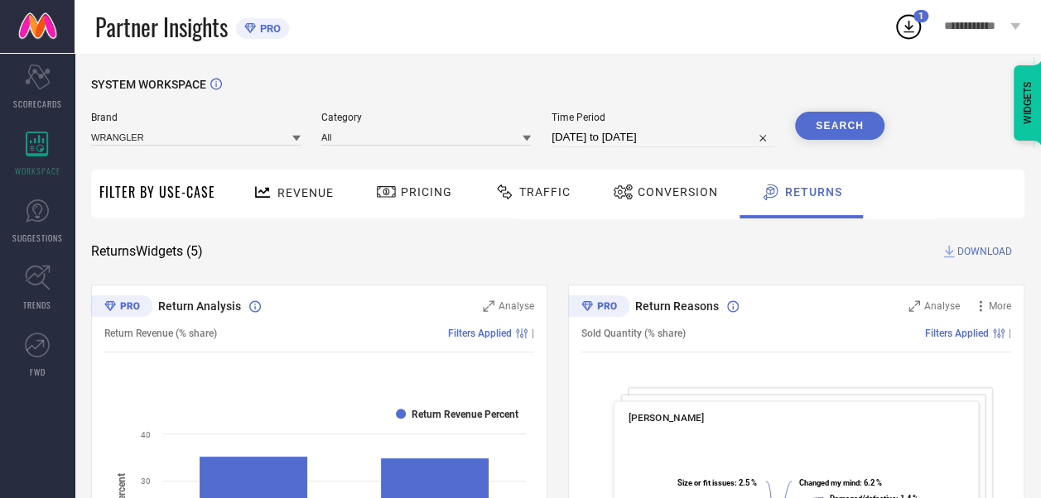
click at [829, 123] on button "Search" at bounding box center [839, 126] width 89 height 28
click at [962, 304] on icon at bounding box center [966, 307] width 12 height 12
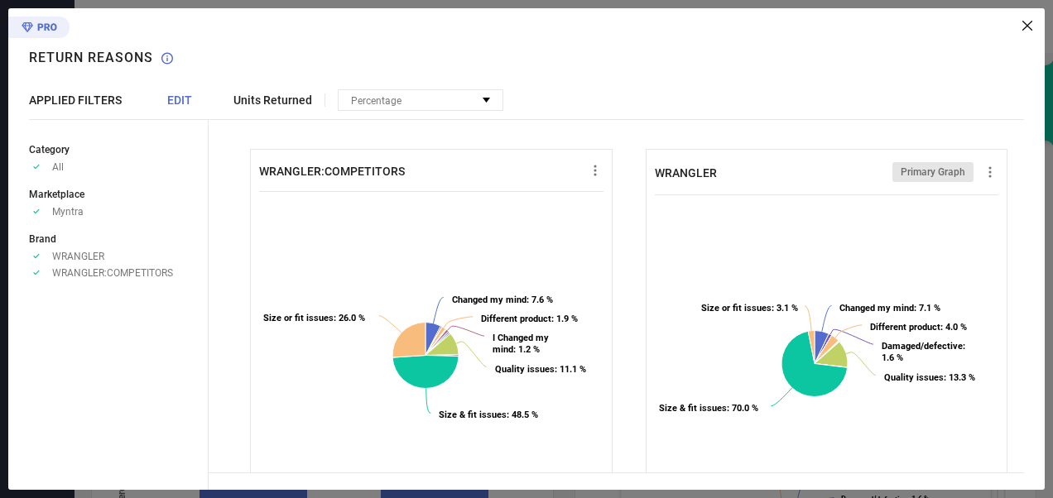
click at [1023, 22] on icon at bounding box center [1027, 26] width 10 height 10
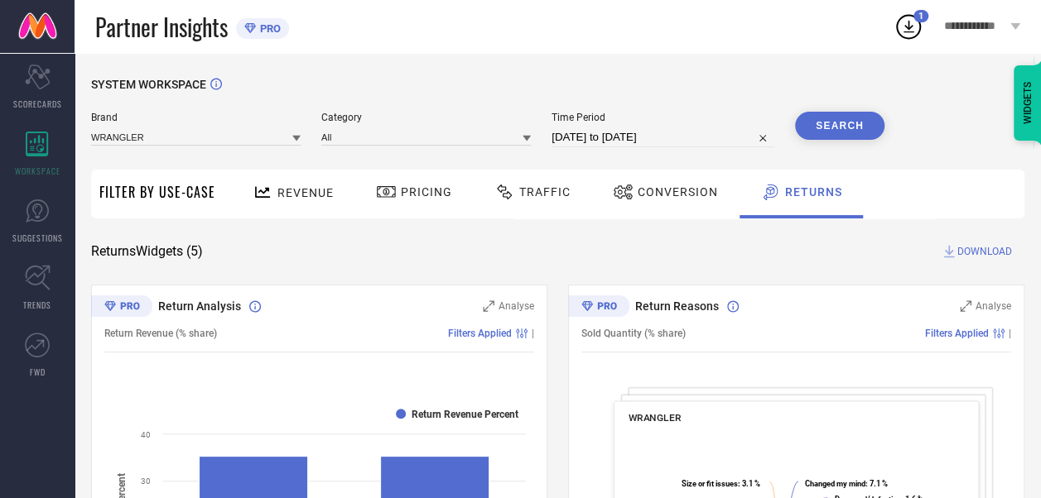
click at [629, 38] on div "Partner Insights PRO" at bounding box center [494, 26] width 798 height 53
